Goal: Task Accomplishment & Management: Manage account settings

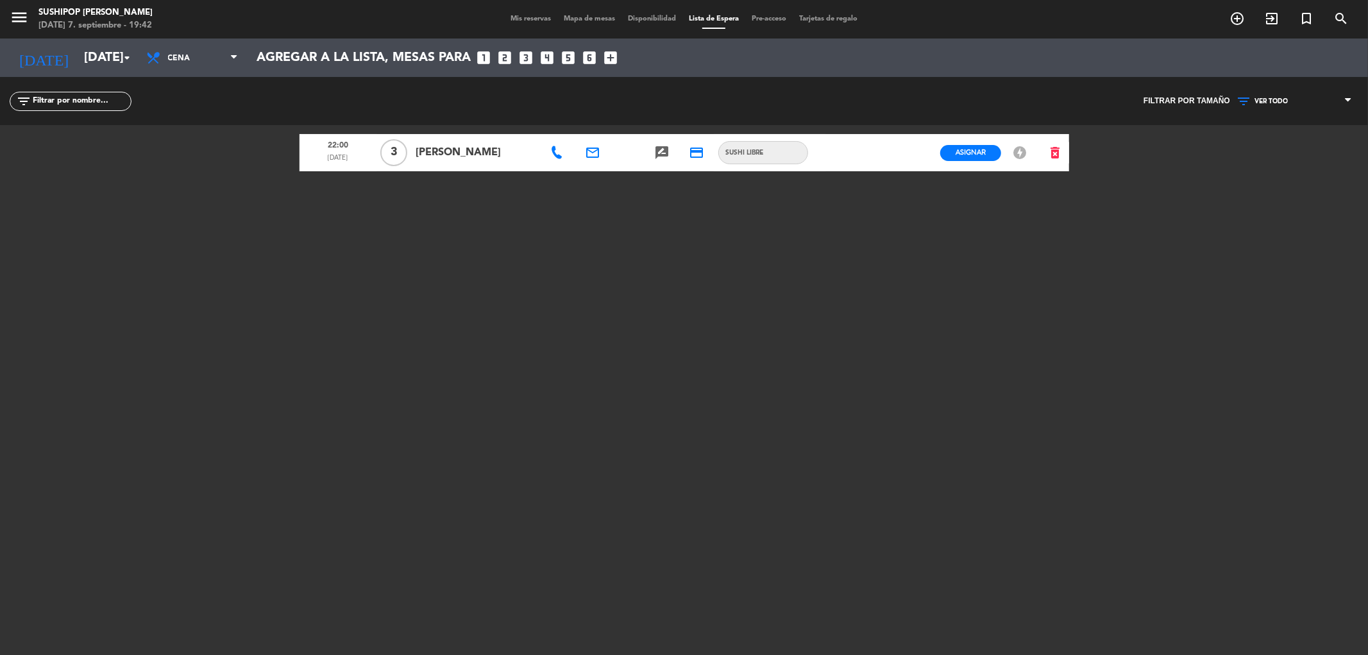
click at [532, 15] on span "Mis reservas" at bounding box center [530, 18] width 53 height 7
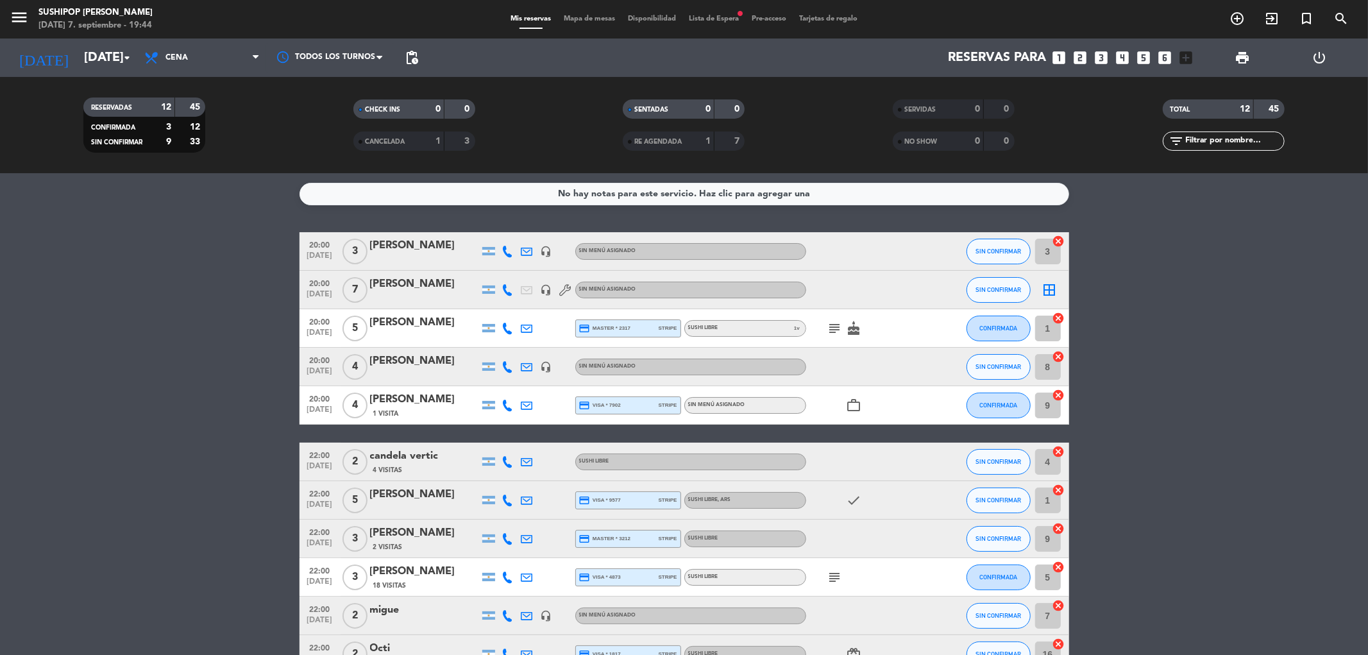
click at [419, 47] on div "[DATE] [DATE] arrow_drop_down Todos los servicios Almuerzo Cena Cena Todos los …" at bounding box center [684, 57] width 1368 height 38
click at [419, 47] on span "pending_actions" at bounding box center [412, 58] width 26 height 26
click at [421, 51] on span "pending_actions" at bounding box center [412, 58] width 26 height 26
click at [406, 62] on span "pending_actions" at bounding box center [411, 57] width 15 height 15
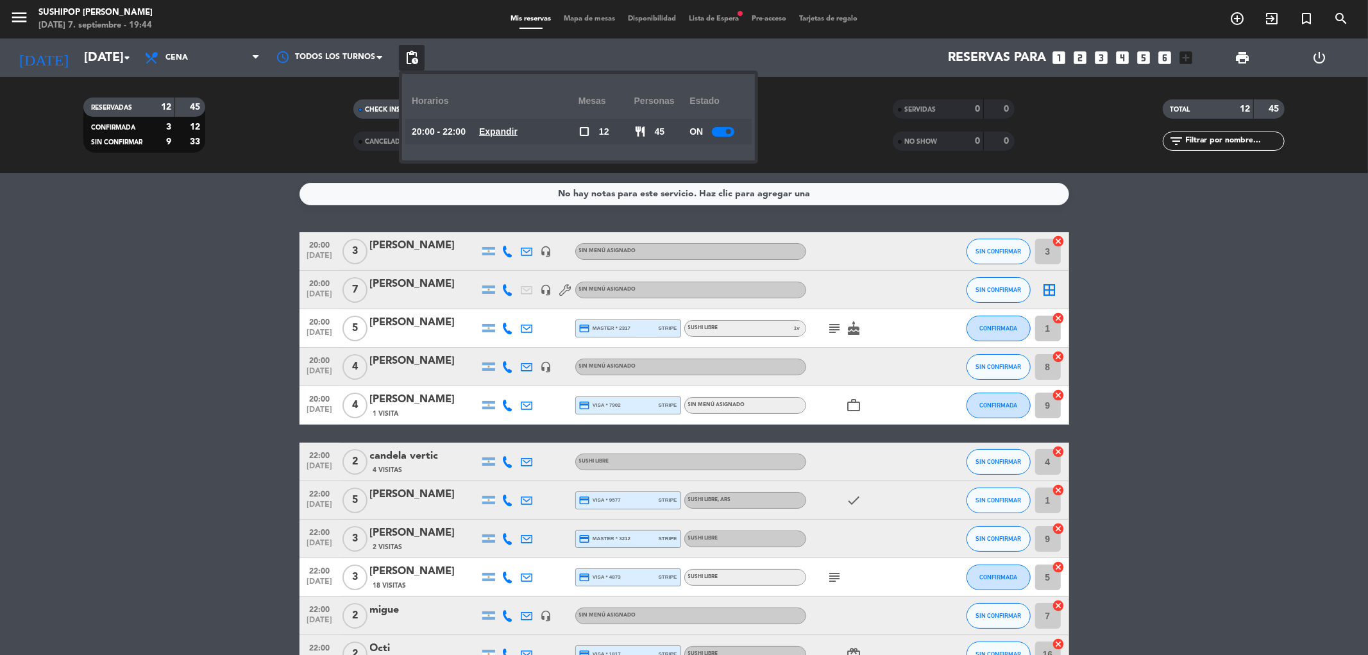
click at [723, 132] on div at bounding box center [723, 132] width 22 height 10
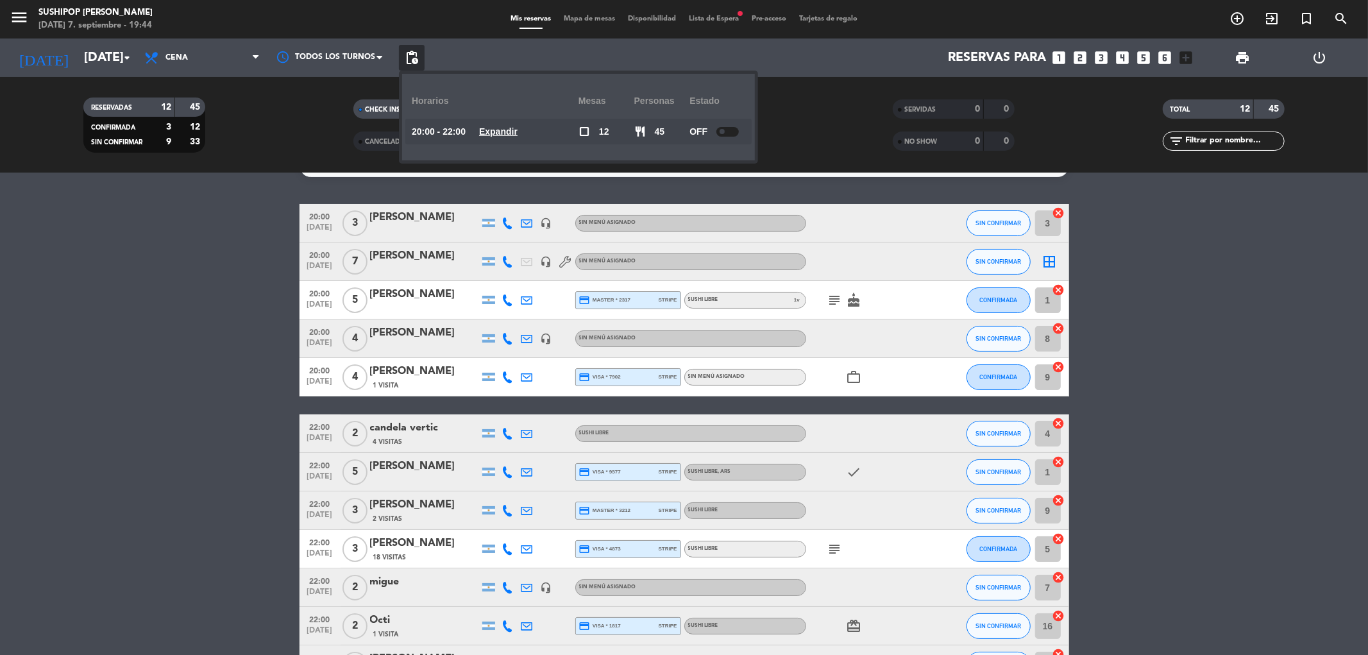
scroll to position [71, 0]
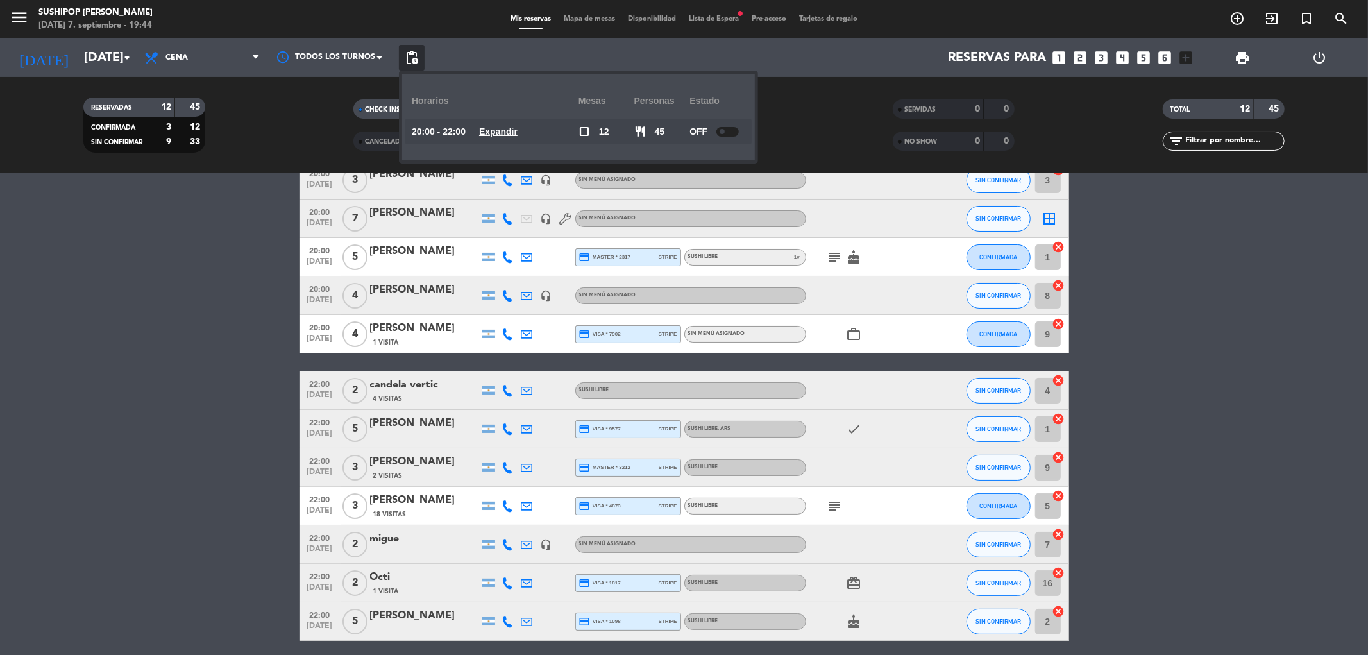
click at [1307, 377] on bookings-row "20:00 [DATE] 3 [PERSON_NAME] headset_mic Sin menú asignado SIN CONFIRMAR 3 canc…" at bounding box center [684, 401] width 1368 height 480
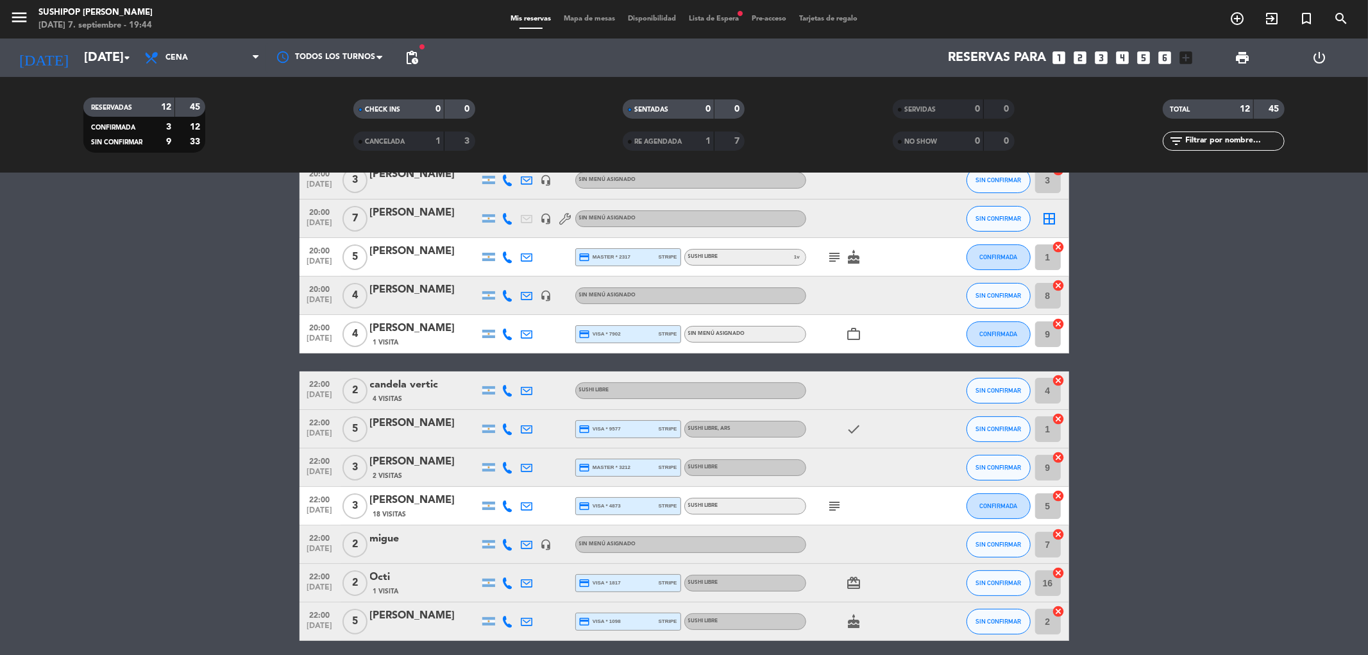
scroll to position [0, 0]
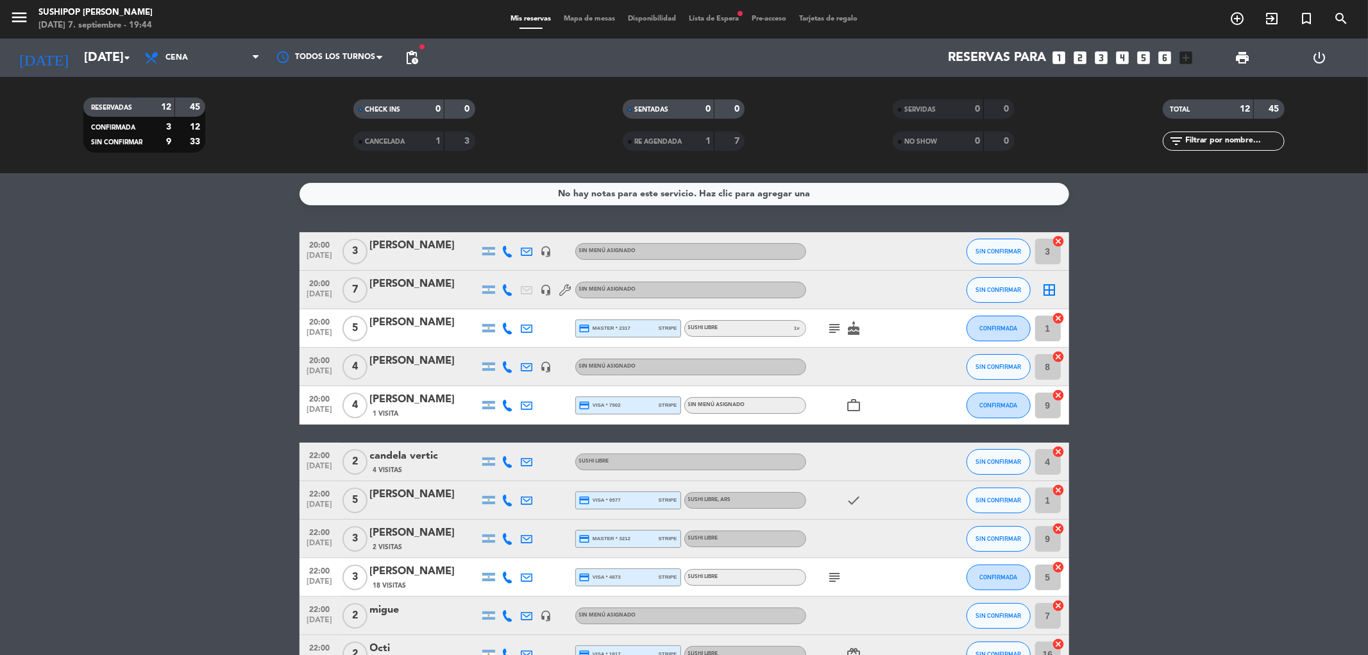
click at [181, 315] on bookings-row "20:00 [DATE] 3 [PERSON_NAME] headset_mic Sin menú asignado SIN CONFIRMAR 3 canc…" at bounding box center [684, 472] width 1368 height 480
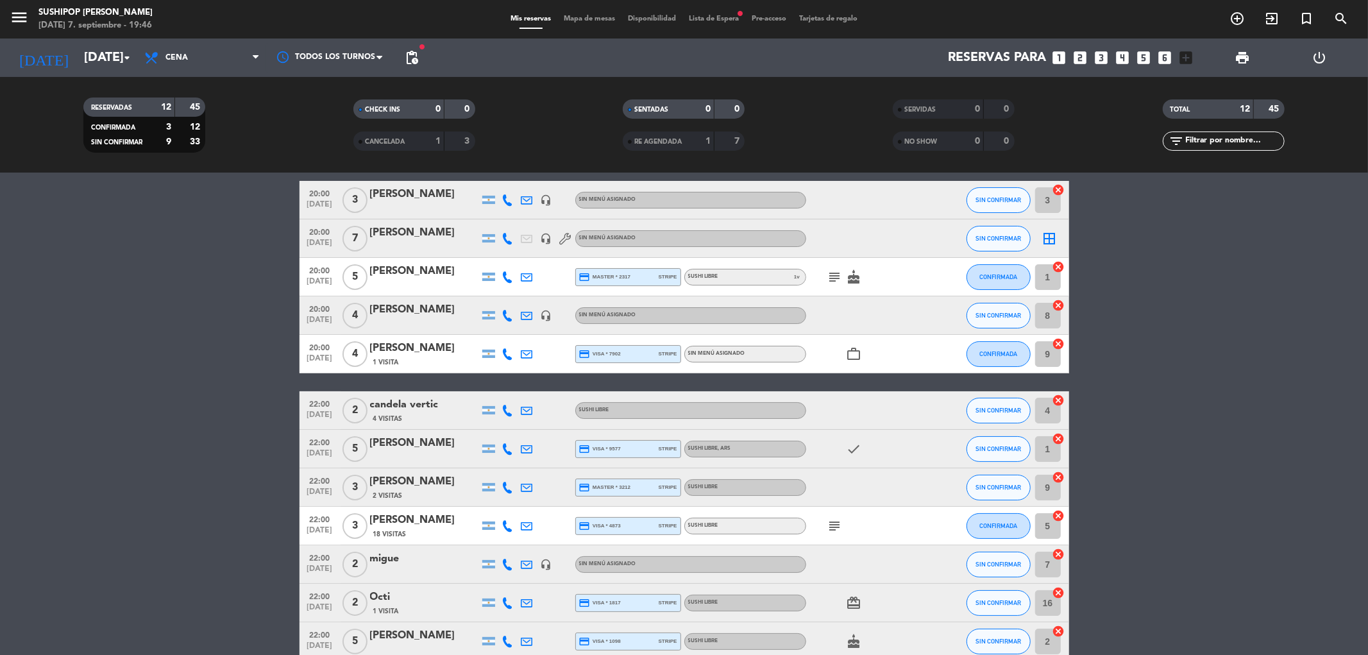
scroll to position [121, 0]
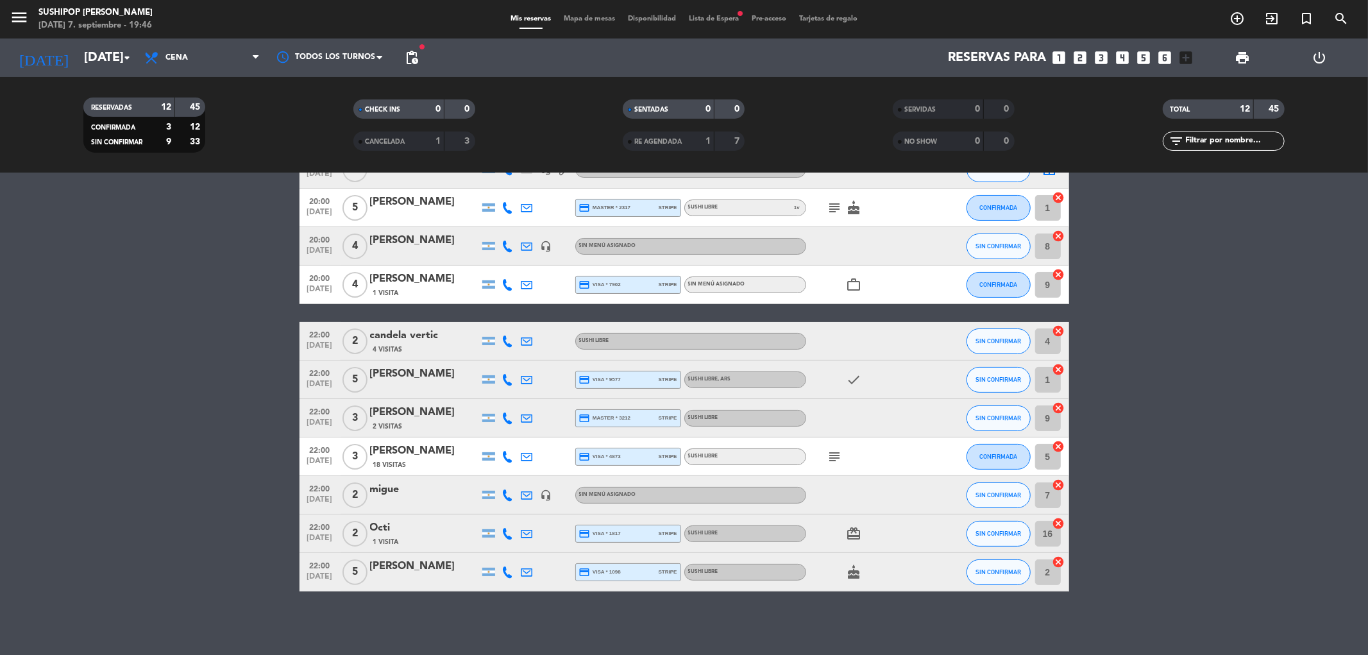
click at [831, 449] on icon "subject" at bounding box center [834, 456] width 15 height 15
drag, startPoint x: 363, startPoint y: 373, endPoint x: 415, endPoint y: 380, distance: 52.4
click at [415, 380] on div "22:00 [DATE] 5 [PERSON_NAME] credit_card visa * 9577 stripe SUSHI LIBRE , ARS c…" at bounding box center [683, 379] width 769 height 38
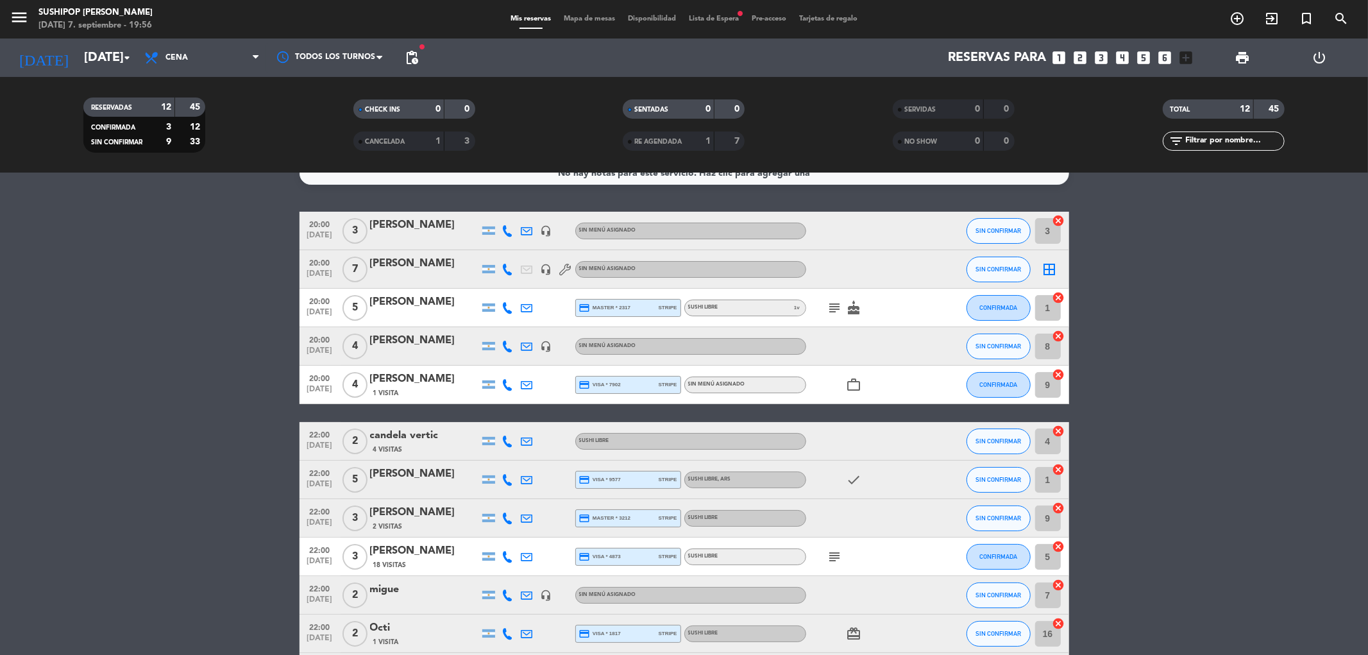
scroll to position [0, 0]
